Goal: Transaction & Acquisition: Book appointment/travel/reservation

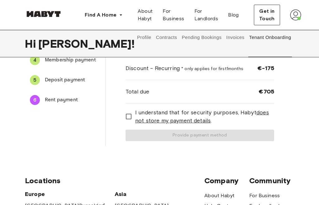
scroll to position [111, 0]
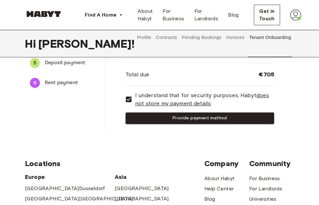
click at [213, 119] on button "Provide payment method" at bounding box center [200, 118] width 149 height 12
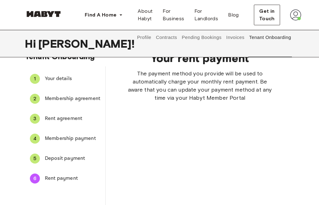
scroll to position [17, 0]
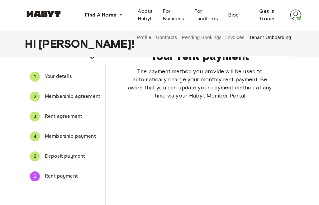
click at [186, 50] on div "Profile Contracts Pending Bookings Invoices Tenant Onboarding Support" at bounding box center [215, 43] width 160 height 27
click at [187, 38] on button "Pending Bookings" at bounding box center [201, 37] width 41 height 15
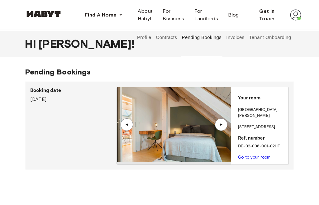
click at [254, 155] on link "Go to your room" at bounding box center [254, 157] width 32 height 5
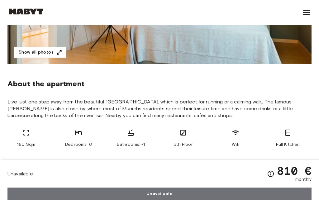
scroll to position [194, 0]
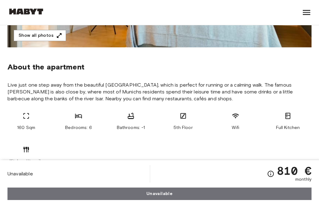
click at [250, 133] on div "160 Sqm Bedrooms: 6 Bathrooms: -1 5th Floor Wifi Full Kitchen Kitchen Utensils" at bounding box center [159, 138] width 304 height 52
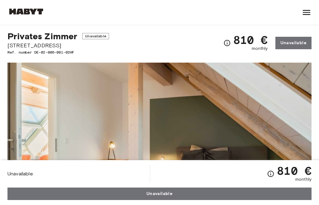
scroll to position [0, 0]
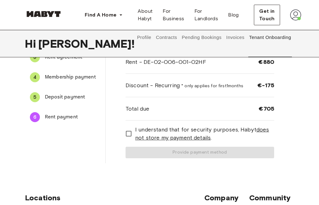
scroll to position [77, 0]
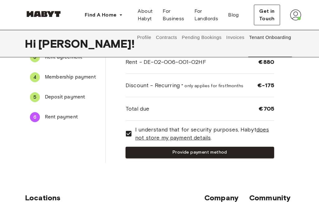
click at [168, 147] on button "Provide payment method" at bounding box center [200, 153] width 149 height 12
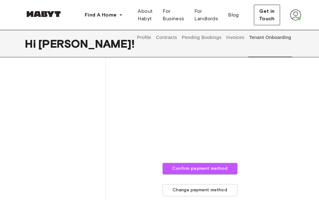
scroll to position [226, 0]
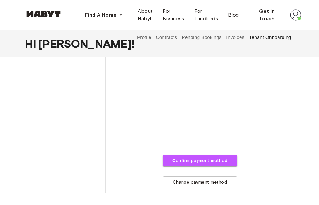
click at [216, 163] on button "Confirm payment method" at bounding box center [200, 161] width 75 height 12
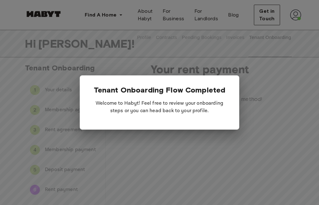
scroll to position [0, 0]
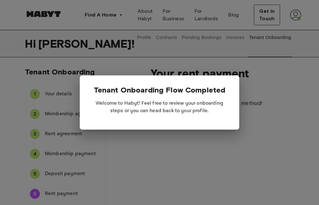
click at [233, 122] on div "Tenant Onboarding Flow Completed Welcome to Habyt! Feel free to review your onb…" at bounding box center [160, 102] width 160 height 54
click at [227, 112] on p "Welcome to Habyt! Feel free to review your onboarding steps or you can head bac…" at bounding box center [160, 107] width 140 height 25
click at [231, 100] on div "Tenant Onboarding Flow Completed Welcome to Habyt! Feel free to review your onb…" at bounding box center [160, 102] width 160 height 54
click at [278, 52] on div at bounding box center [159, 102] width 319 height 205
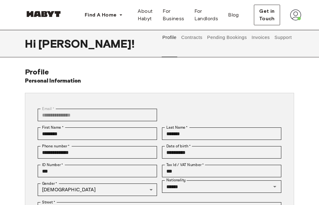
click at [200, 37] on button "Contracts" at bounding box center [191, 37] width 23 height 15
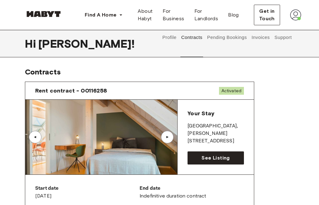
click at [233, 44] on button "Pending Bookings" at bounding box center [226, 37] width 41 height 15
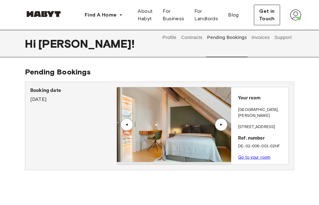
click at [264, 44] on button "Invoices" at bounding box center [261, 37] width 20 height 15
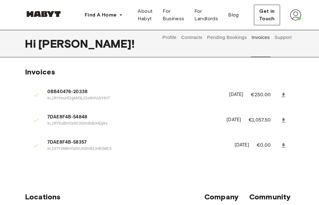
click at [233, 45] on button "Pending Bookings" at bounding box center [226, 37] width 41 height 15
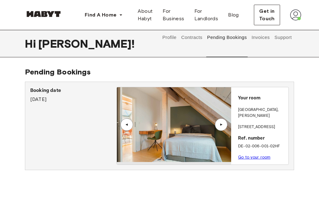
click at [267, 42] on button "Invoices" at bounding box center [261, 37] width 20 height 15
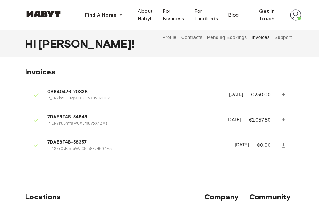
click at [287, 44] on button "Support" at bounding box center [283, 37] width 19 height 15
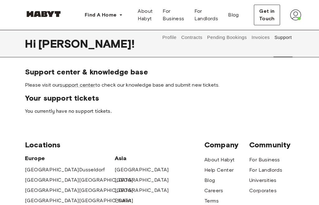
click at [175, 42] on button "Profile" at bounding box center [170, 37] width 16 height 15
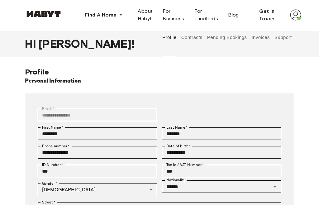
click at [226, 42] on button "Pending Bookings" at bounding box center [226, 37] width 41 height 15
